Goal: Task Accomplishment & Management: Manage account settings

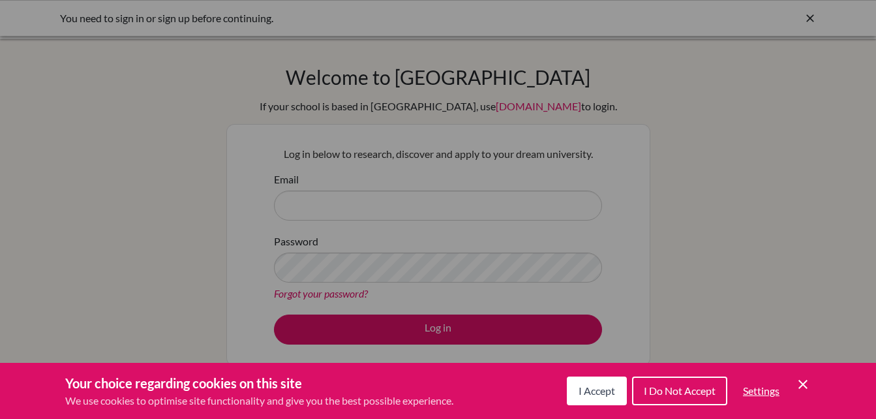
click at [663, 389] on span "I Do Not Accept" at bounding box center [680, 390] width 72 height 12
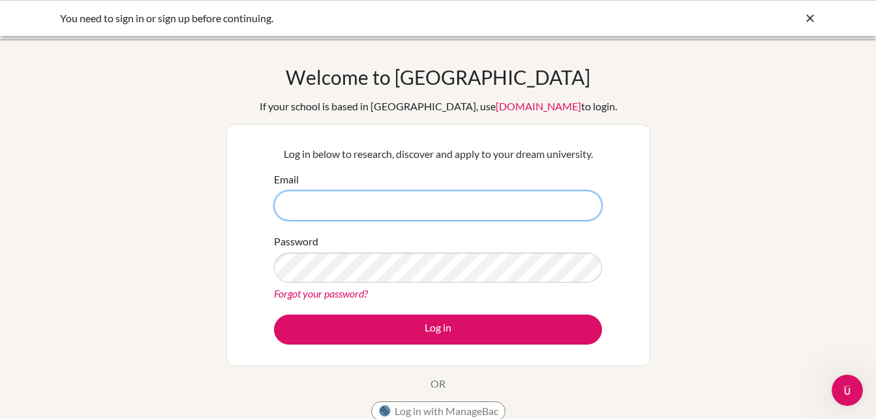
click at [417, 204] on input "Email" at bounding box center [438, 206] width 328 height 30
type input "[EMAIL_ADDRESS][DOMAIN_NAME]"
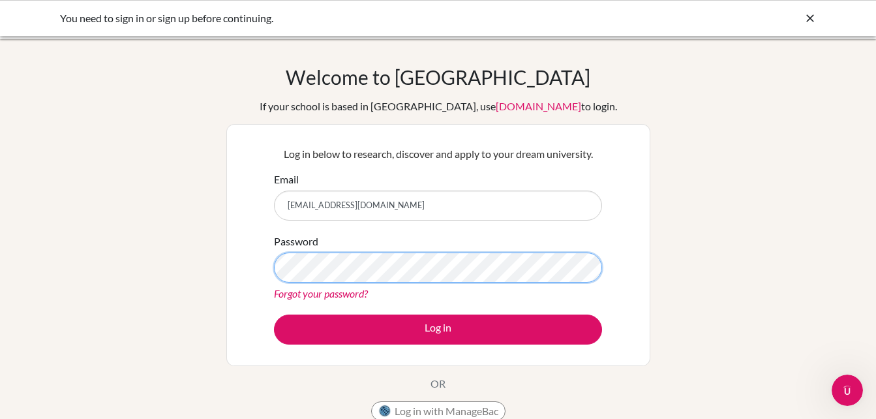
click at [274, 314] on button "Log in" at bounding box center [438, 329] width 328 height 30
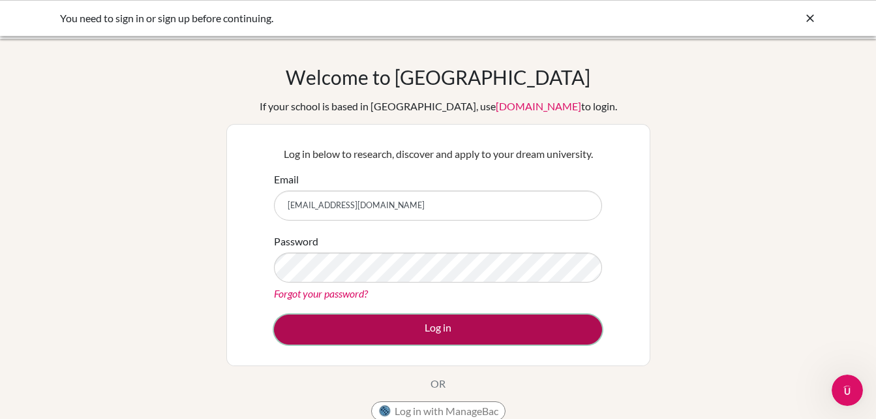
click at [431, 329] on button "Log in" at bounding box center [438, 329] width 328 height 30
click at [538, 341] on button "Log in" at bounding box center [438, 329] width 328 height 30
click at [466, 324] on button "Log in" at bounding box center [438, 329] width 328 height 30
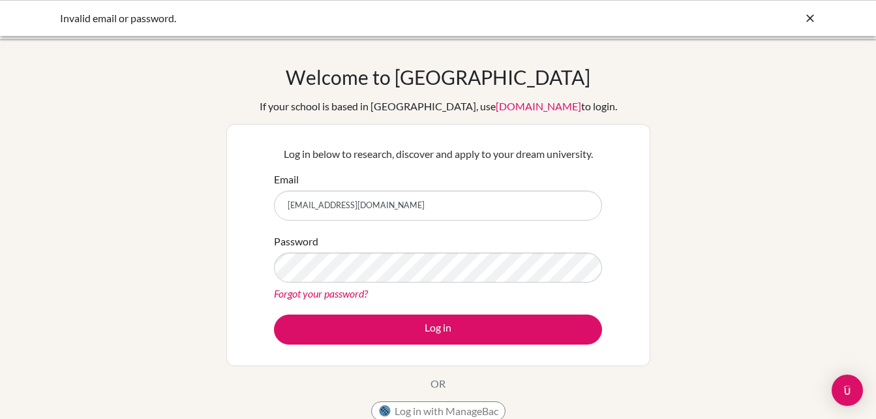
click at [331, 298] on link "Forgot your password?" at bounding box center [321, 293] width 94 height 12
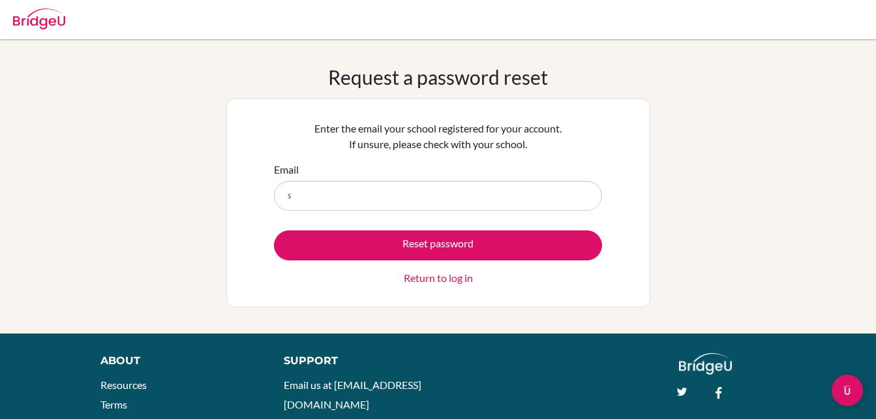
type input "[EMAIL_ADDRESS][DOMAIN_NAME]"
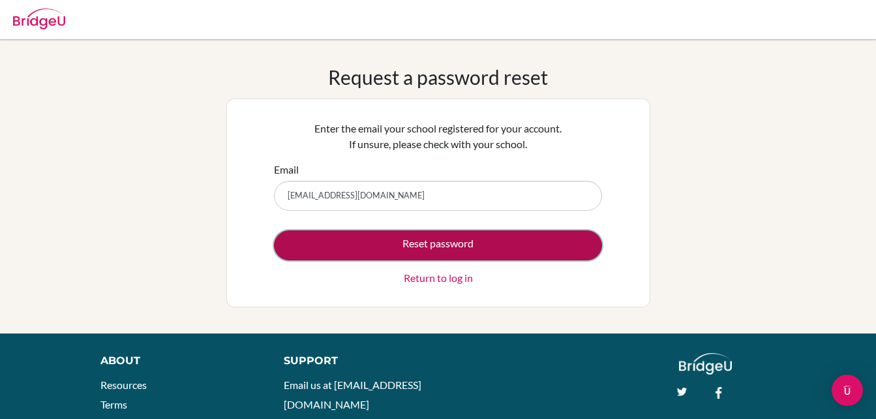
click at [423, 246] on button "Reset password" at bounding box center [438, 245] width 328 height 30
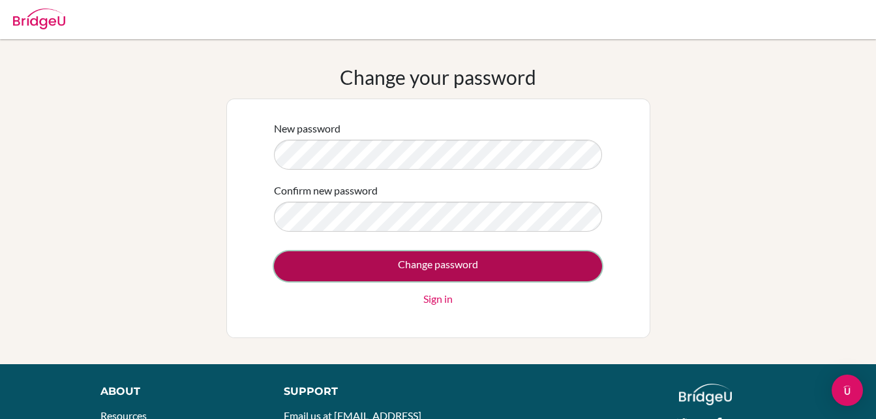
click at [382, 266] on input "Change password" at bounding box center [438, 266] width 328 height 30
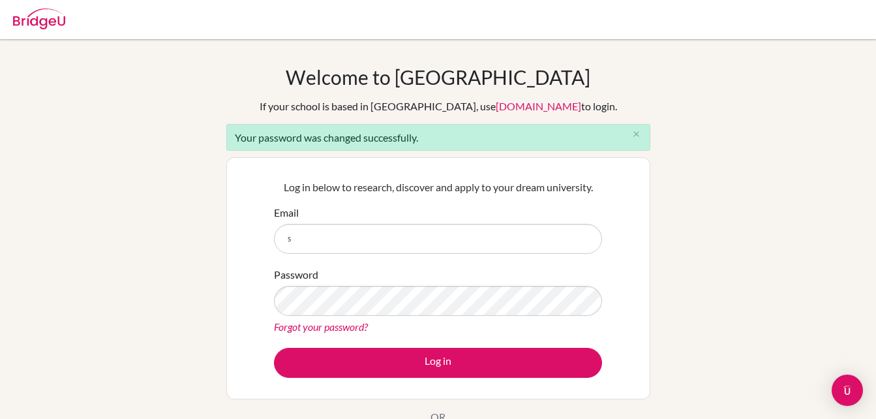
type input "[EMAIL_ADDRESS][DOMAIN_NAME]"
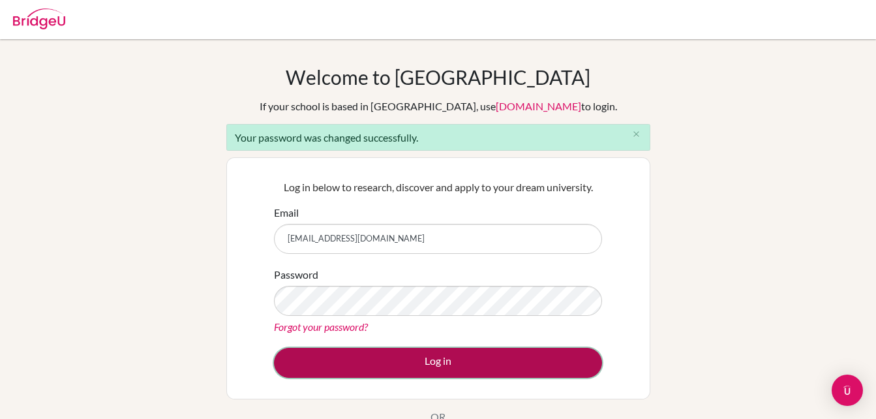
click at [378, 373] on button "Log in" at bounding box center [438, 363] width 328 height 30
